Goal: Find specific page/section: Find specific page/section

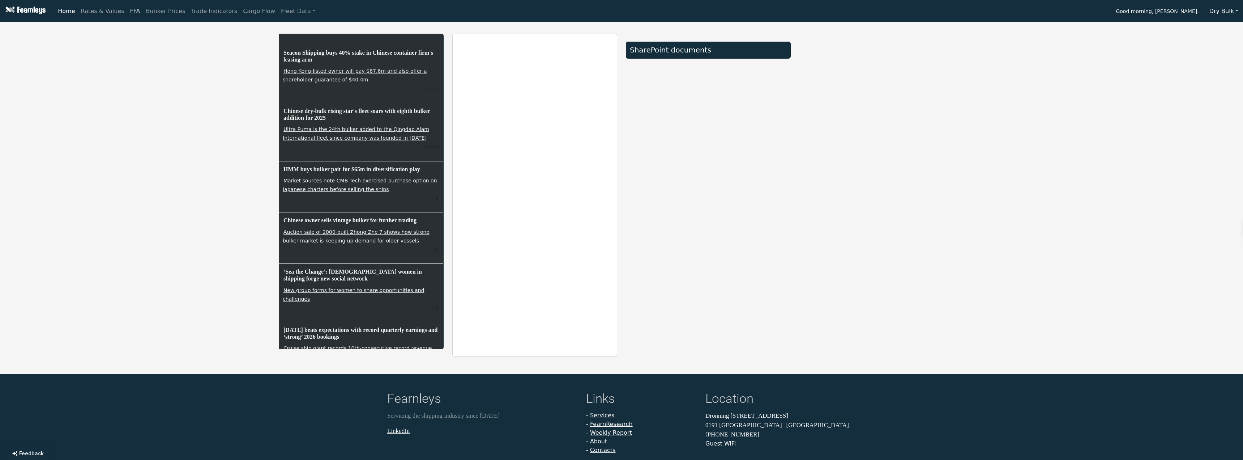
click at [127, 13] on link "FFA" at bounding box center [135, 11] width 16 height 14
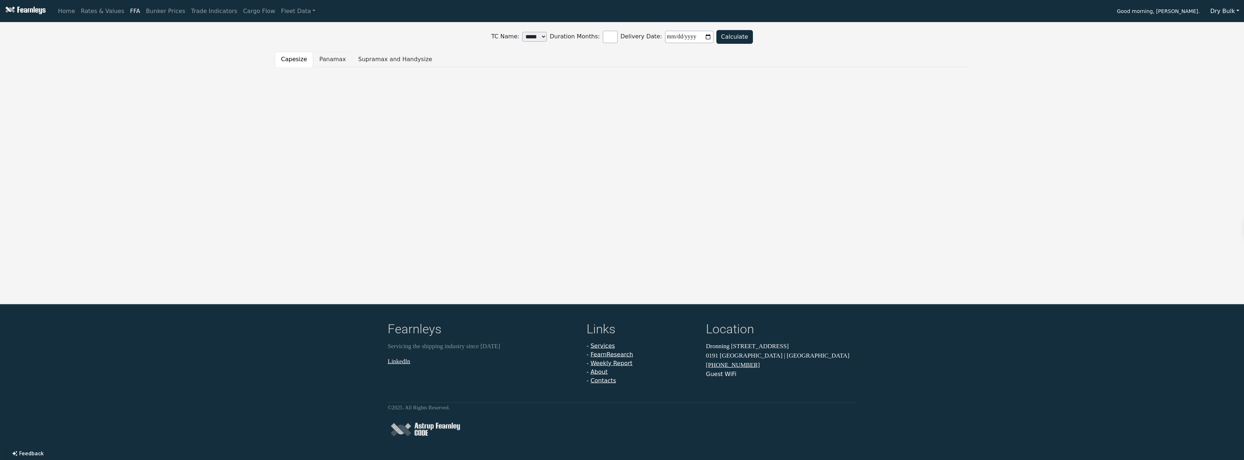
click at [327, 59] on button "Panamax" at bounding box center [332, 59] width 39 height 15
